Goal: Task Accomplishment & Management: Manage account settings

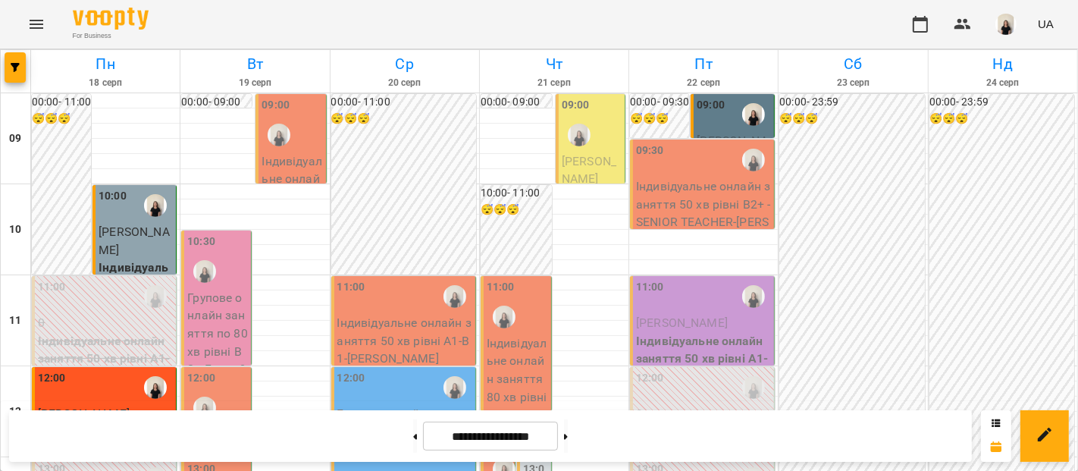
scroll to position [469, 0]
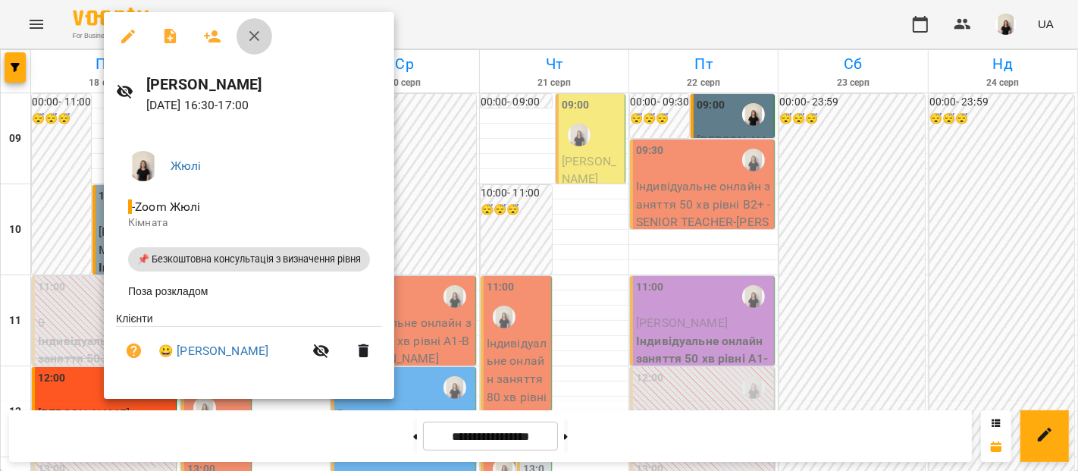
click at [257, 42] on icon "button" at bounding box center [255, 36] width 18 height 18
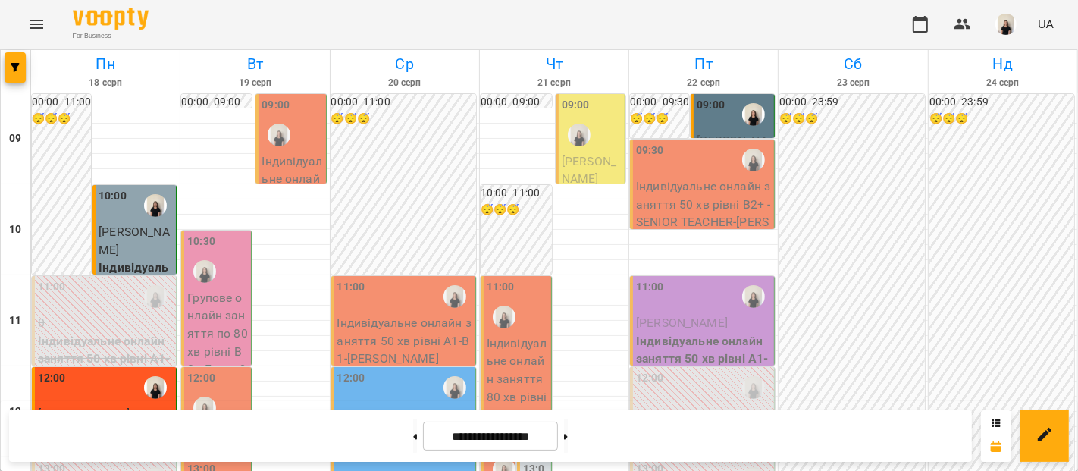
scroll to position [710, 0]
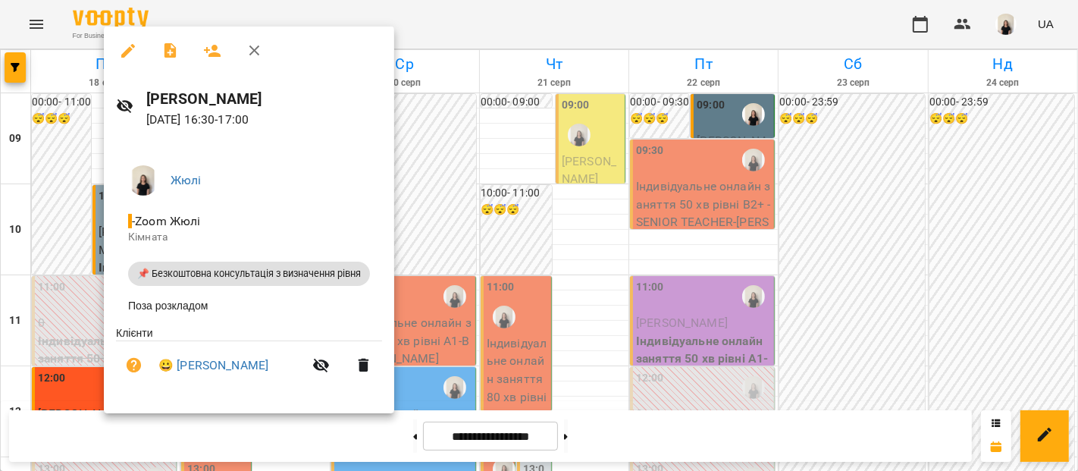
click at [249, 105] on h6 "[PERSON_NAME]" at bounding box center [264, 98] width 236 height 23
copy h6 "[PERSON_NAME]"
click at [125, 46] on icon "button" at bounding box center [128, 51] width 18 height 18
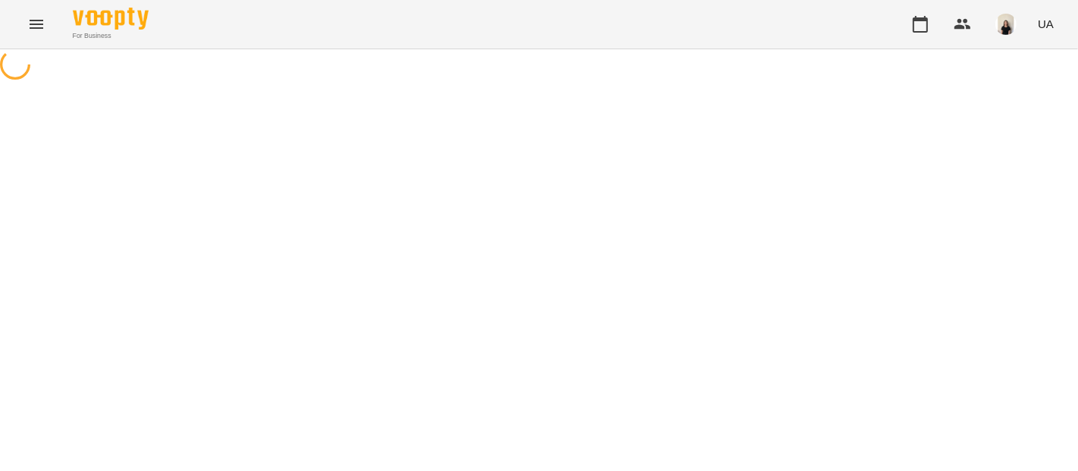
select select "**********"
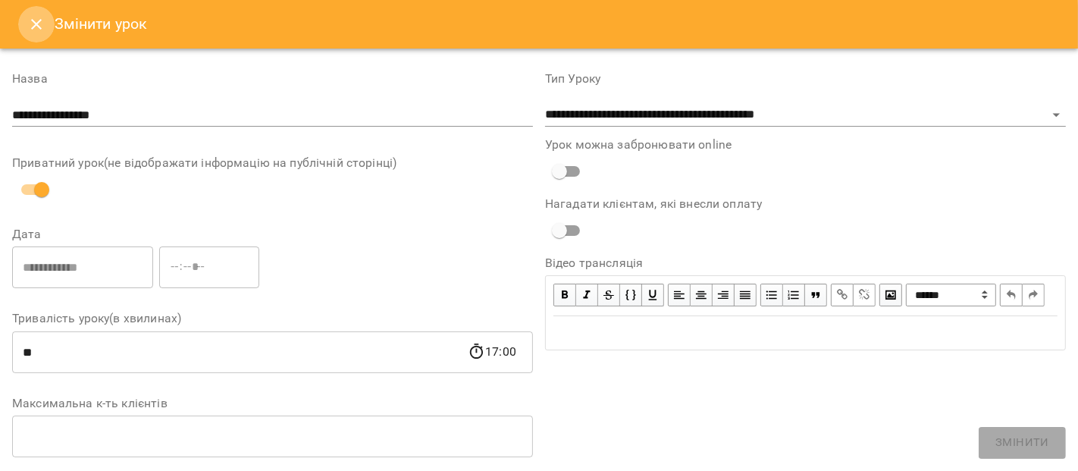
click at [45, 23] on button "Close" at bounding box center [36, 24] width 36 height 36
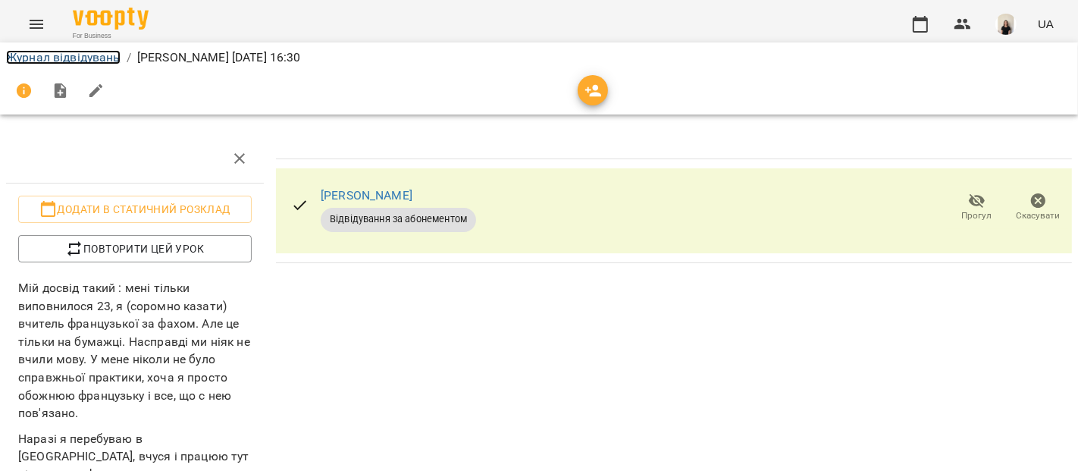
click at [87, 59] on link "Журнал відвідувань" at bounding box center [63, 57] width 114 height 14
